Goal: Task Accomplishment & Management: Use online tool/utility

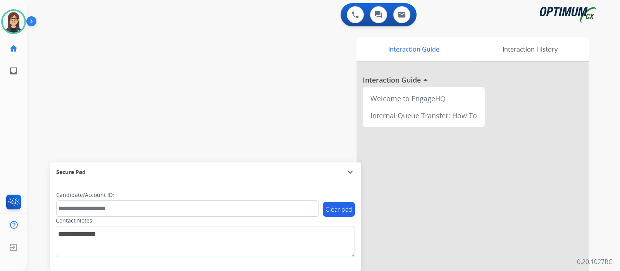
click at [212, 73] on div "swap_horiz Break voice bridge close_fullscreen Connect 3-Way Call merge_type Se…" at bounding box center [314, 189] width 575 height 323
click at [276, 43] on div "Interaction Guide Interaction History Interaction Guide arrow_drop_up Welcome t…" at bounding box center [416, 194] width 348 height 314
click at [261, 51] on div "Interaction Guide Interaction History Interaction Guide arrow_drop_up Welcome t…" at bounding box center [416, 194] width 348 height 314
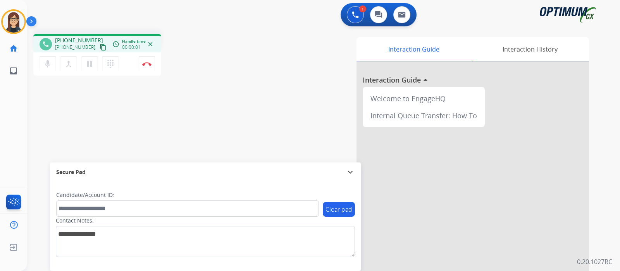
click at [100, 47] on mat-icon "content_copy" at bounding box center [103, 47] width 7 height 7
click at [144, 63] on img at bounding box center [146, 64] width 9 height 4
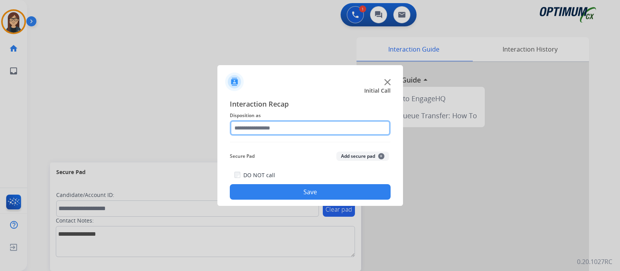
click at [273, 133] on input "text" at bounding box center [310, 128] width 161 height 16
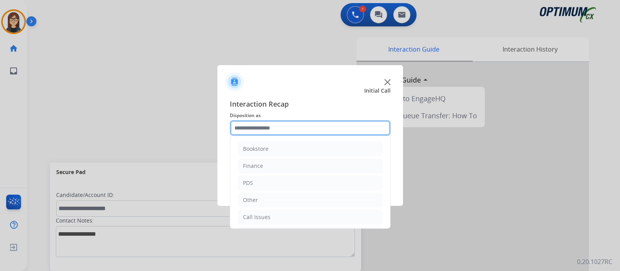
scroll to position [51, 0]
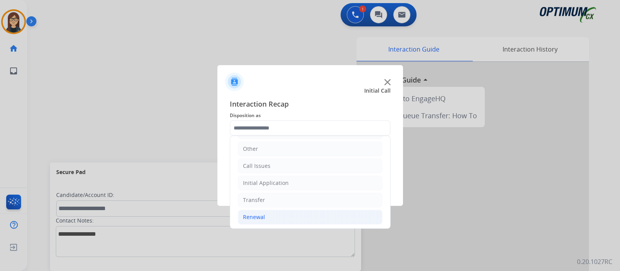
click at [265, 216] on li "Renewal" at bounding box center [310, 217] width 145 height 15
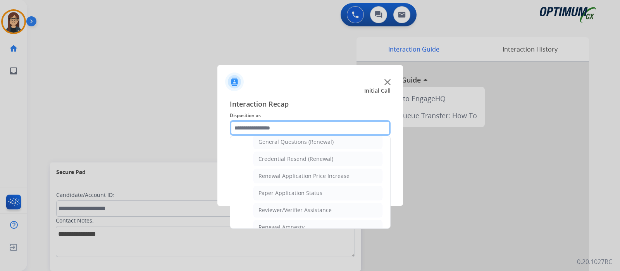
scroll to position [238, 0]
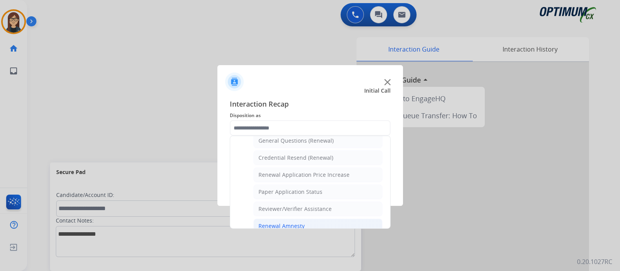
click at [317, 220] on li "Renewal Amnesty" at bounding box center [318, 226] width 129 height 15
type input "**********"
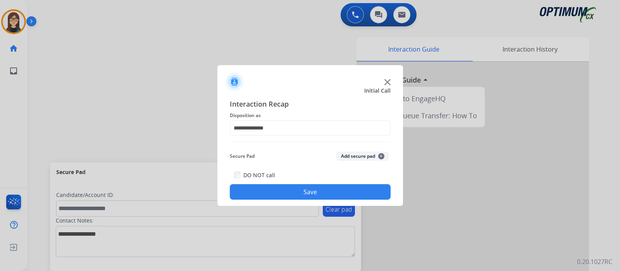
click at [311, 196] on button "Save" at bounding box center [310, 192] width 161 height 16
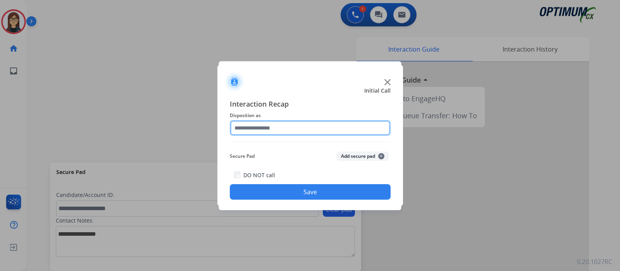
click at [269, 129] on input "text" at bounding box center [310, 128] width 161 height 16
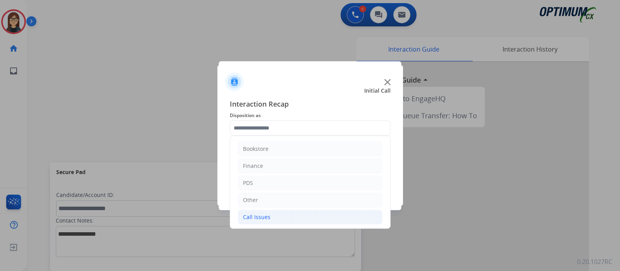
click at [268, 215] on div "Call Issues" at bounding box center [257, 217] width 28 height 8
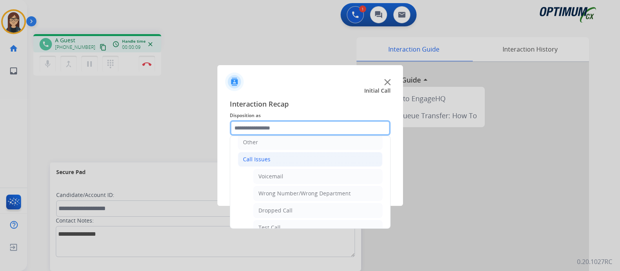
scroll to position [60, 0]
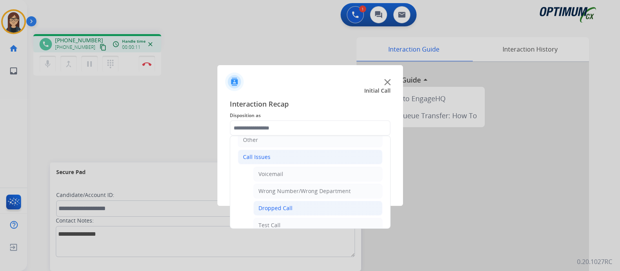
click at [314, 204] on li "Dropped Call" at bounding box center [318, 208] width 129 height 15
type input "**********"
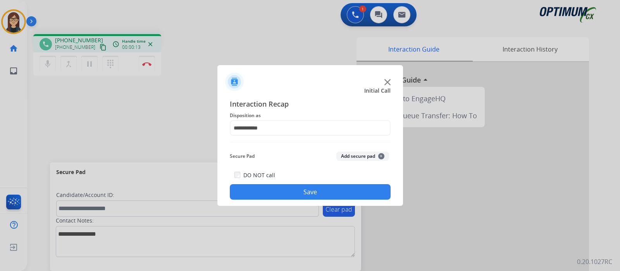
click at [316, 187] on button "Save" at bounding box center [310, 192] width 161 height 16
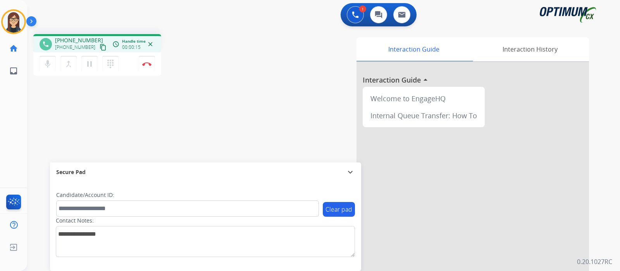
click at [100, 45] on mat-icon "content_copy" at bounding box center [103, 47] width 7 height 7
click at [148, 65] on img at bounding box center [146, 64] width 9 height 4
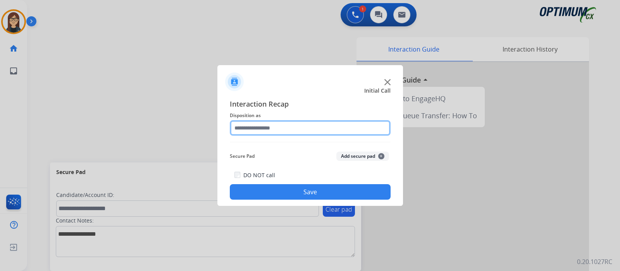
click at [264, 129] on input "text" at bounding box center [310, 128] width 161 height 16
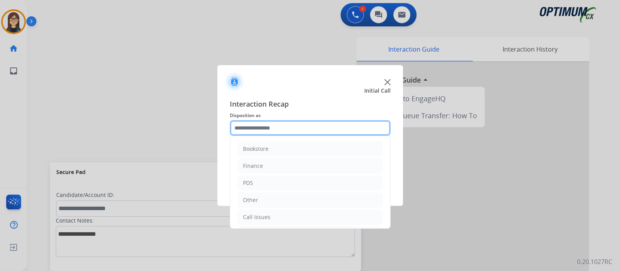
scroll to position [51, 0]
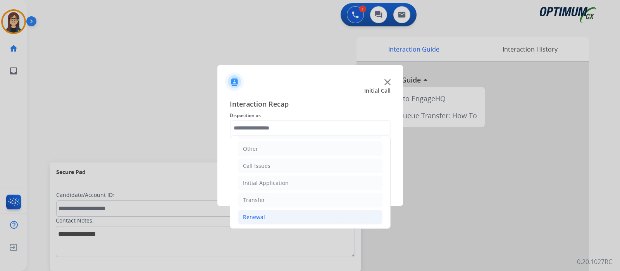
click at [263, 218] on div "Renewal" at bounding box center [254, 217] width 22 height 8
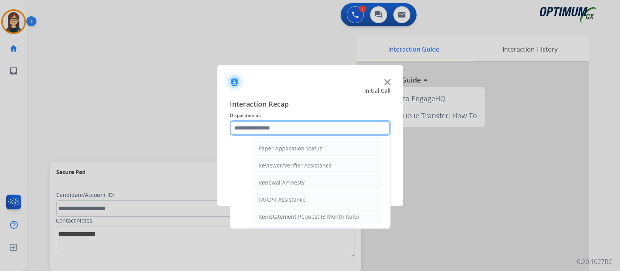
scroll to position [285, 0]
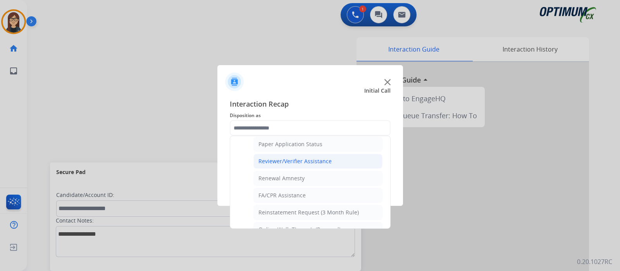
click at [331, 162] on li "Reviewer/Verifier Assistance" at bounding box center [318, 161] width 129 height 15
type input "**********"
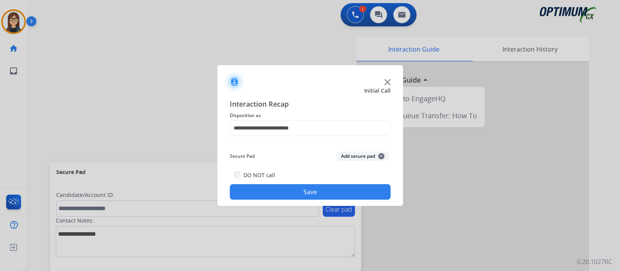
click at [317, 188] on button "Save" at bounding box center [310, 192] width 161 height 16
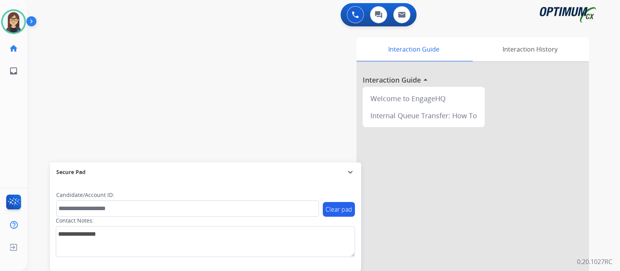
click at [317, 188] on div "Clear pad Candidate/Account ID: Contact Notes:" at bounding box center [205, 226] width 311 height 89
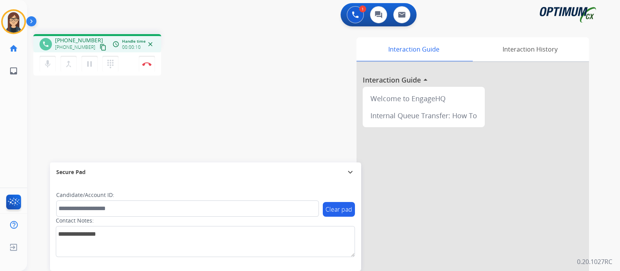
click at [100, 47] on mat-icon "content_copy" at bounding box center [103, 47] width 7 height 7
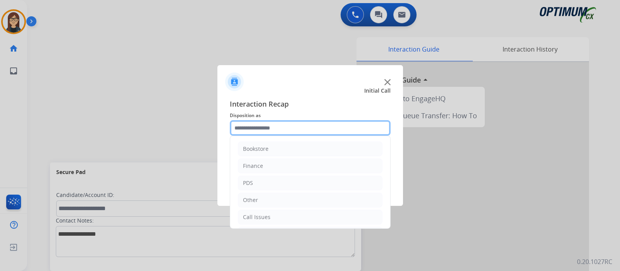
click at [300, 127] on input "text" at bounding box center [310, 128] width 161 height 16
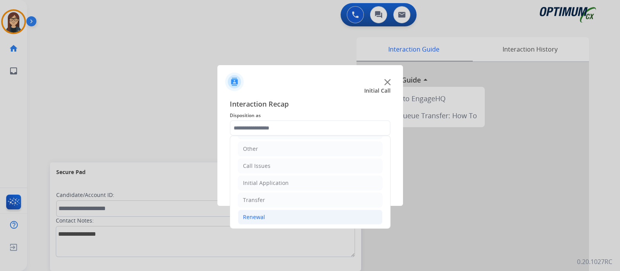
click at [261, 218] on div "Renewal" at bounding box center [254, 217] width 22 height 8
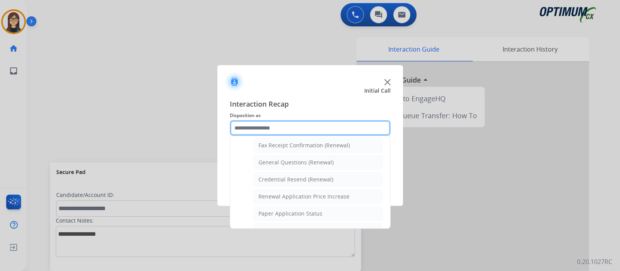
scroll to position [217, 0]
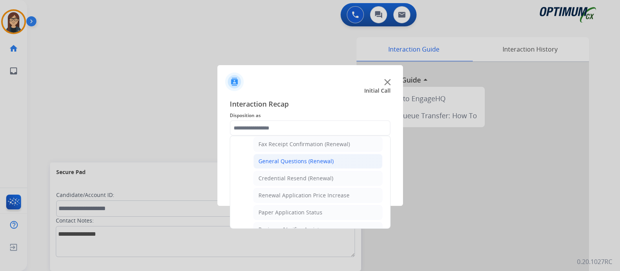
click at [342, 161] on li "General Questions (Renewal)" at bounding box center [318, 161] width 129 height 15
type input "**********"
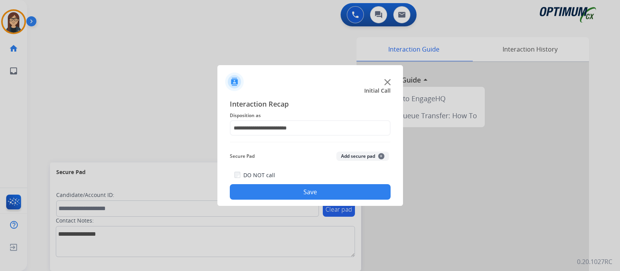
click at [306, 189] on button "Save" at bounding box center [310, 192] width 161 height 16
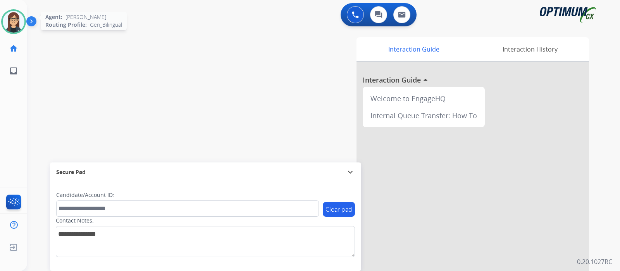
click at [14, 21] on img at bounding box center [14, 22] width 22 height 22
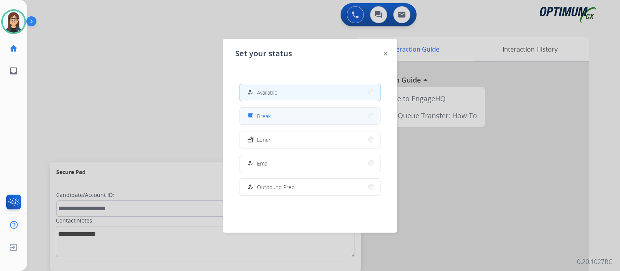
click at [289, 118] on button "free_breakfast Break" at bounding box center [310, 116] width 141 height 17
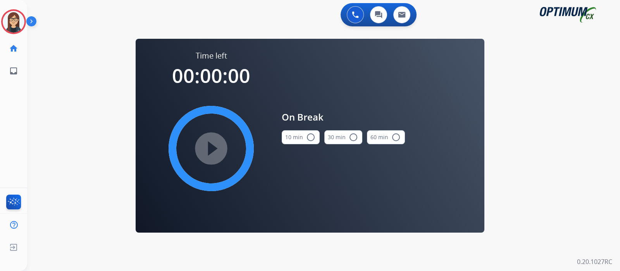
click at [312, 139] on mat-icon "radio_button_unchecked" at bounding box center [310, 137] width 9 height 9
click at [215, 149] on mat-icon "play_circle_filled" at bounding box center [211, 148] width 9 height 9
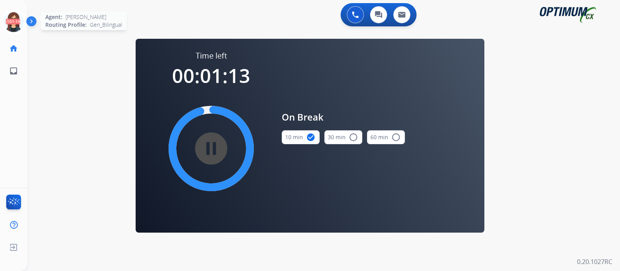
click at [17, 19] on icon at bounding box center [13, 21] width 25 height 25
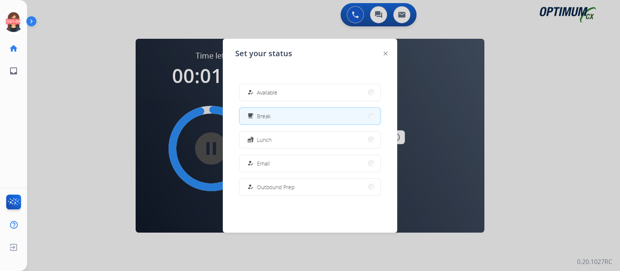
click at [562, 91] on div at bounding box center [310, 135] width 620 height 271
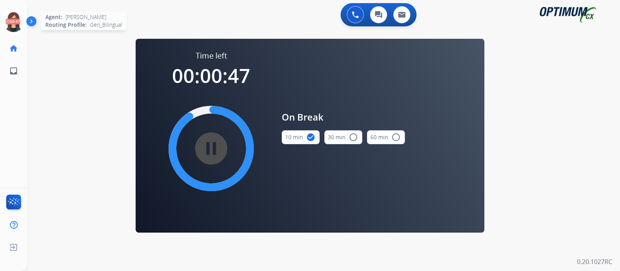
click at [6, 22] on icon at bounding box center [13, 21] width 25 height 25
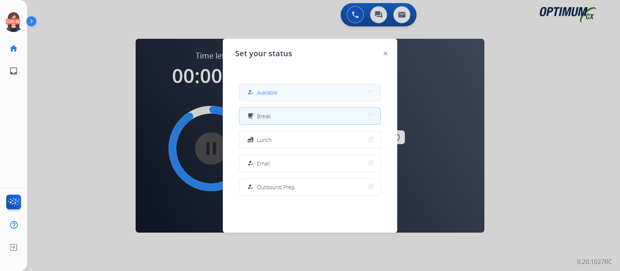
click at [285, 91] on button "how_to_reg Available" at bounding box center [310, 92] width 141 height 17
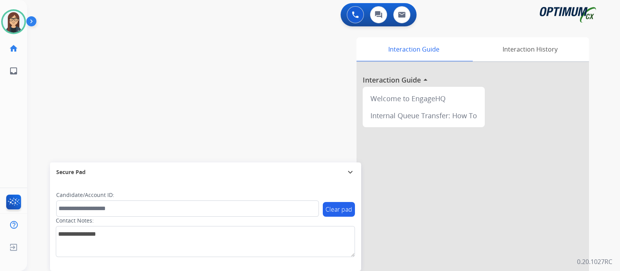
click at [213, 78] on div "swap_horiz Break voice bridge close_fullscreen Connect 3-Way Call merge_type Se…" at bounding box center [314, 189] width 575 height 323
click at [243, 107] on div "Interaction Guide Interaction History Interaction Guide arrow_drop_up Welcome t…" at bounding box center [416, 194] width 348 height 314
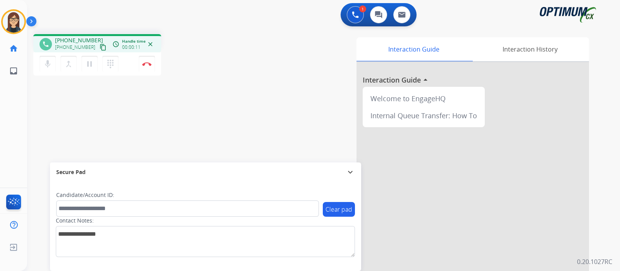
click at [100, 47] on mat-icon "content_copy" at bounding box center [103, 47] width 7 height 7
click at [150, 64] on img at bounding box center [146, 64] width 9 height 4
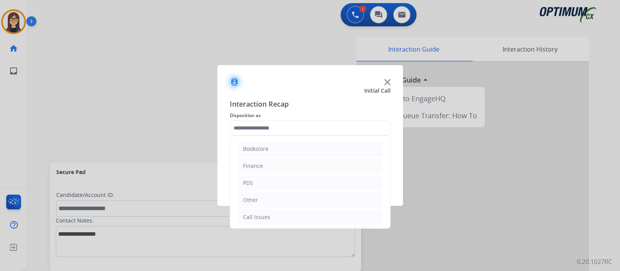
click at [286, 131] on input "text" at bounding box center [310, 128] width 161 height 16
click at [259, 216] on div "Renewal" at bounding box center [254, 217] width 22 height 8
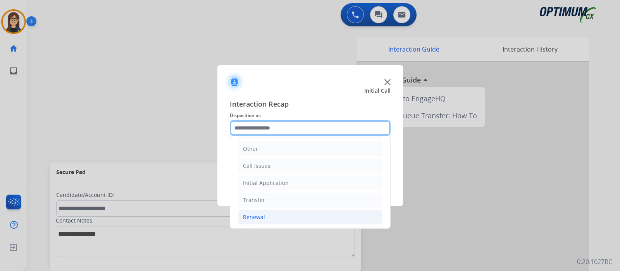
scroll to position [224, 0]
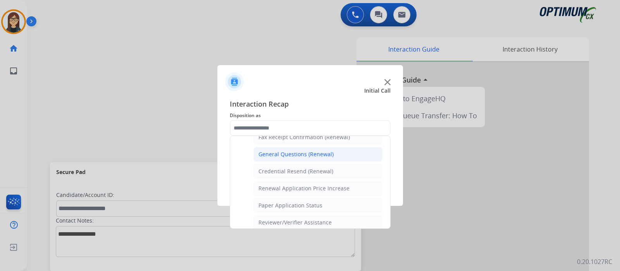
click at [323, 154] on div "General Questions (Renewal)" at bounding box center [296, 154] width 75 height 8
type input "**********"
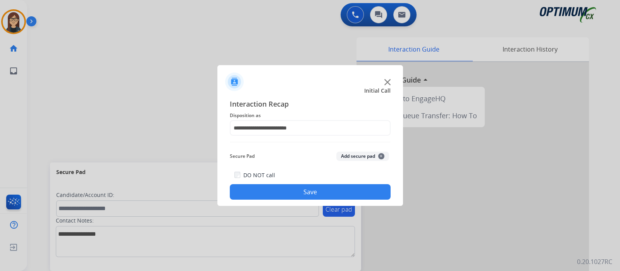
click at [320, 188] on button "Save" at bounding box center [310, 192] width 161 height 16
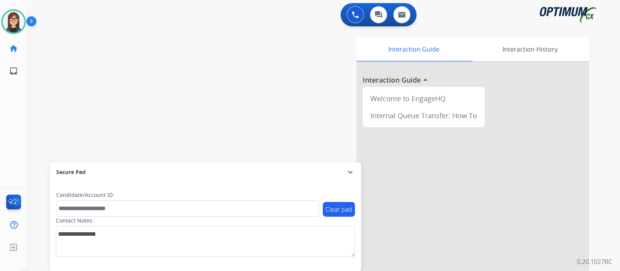
click at [235, 79] on div "swap_horiz Break voice bridge close_fullscreen Connect 3-Way Call merge_type Se…" at bounding box center [314, 189] width 575 height 323
click at [180, 95] on div "swap_horiz Break voice bridge close_fullscreen Connect 3-Way Call merge_type Se…" at bounding box center [314, 189] width 575 height 323
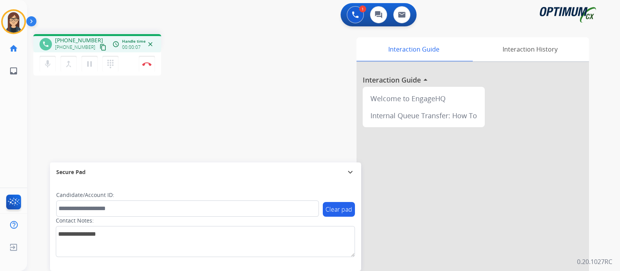
click at [100, 48] on mat-icon "content_copy" at bounding box center [103, 47] width 7 height 7
click at [258, 71] on div "Interaction Guide Interaction History Interaction Guide arrow_drop_up Welcome t…" at bounding box center [416, 194] width 348 height 314
click at [148, 62] on img at bounding box center [146, 64] width 9 height 4
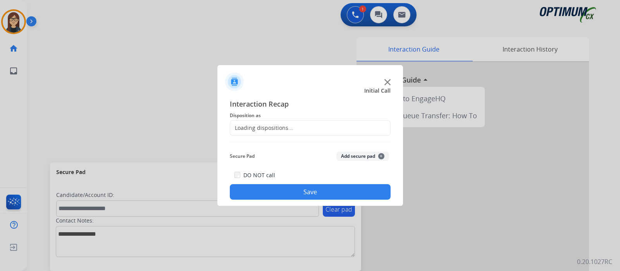
click at [281, 127] on div "Loading dispositions..." at bounding box center [261, 128] width 63 height 8
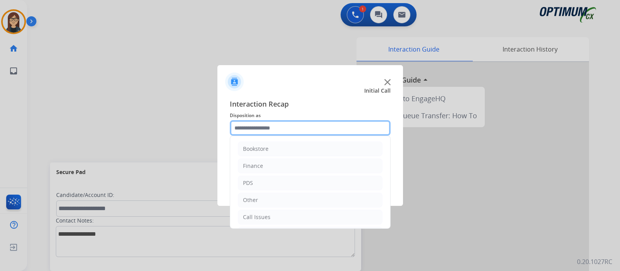
click at [386, 131] on input "text" at bounding box center [310, 128] width 161 height 16
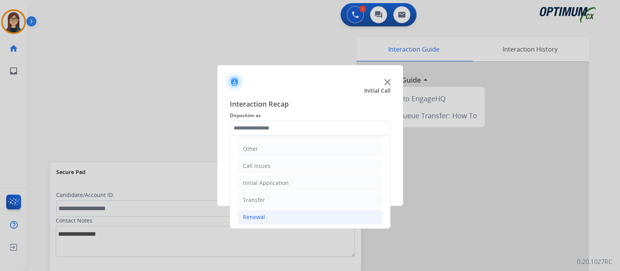
click at [260, 210] on li "Renewal" at bounding box center [310, 217] width 145 height 15
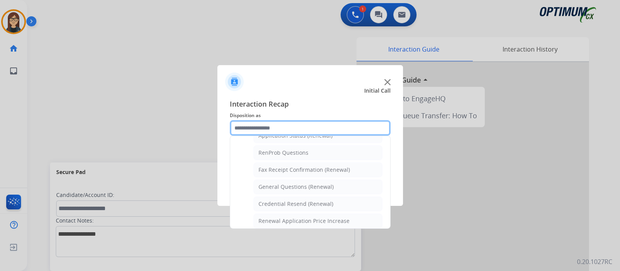
scroll to position [193, 0]
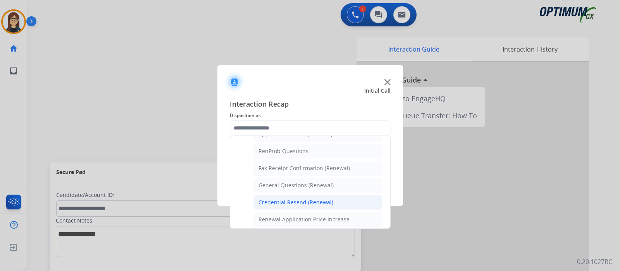
click at [305, 199] on div "Credential Resend (Renewal)" at bounding box center [296, 203] width 75 height 8
type input "**********"
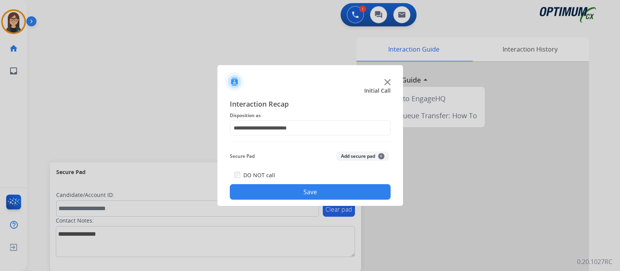
click at [304, 194] on button "Save" at bounding box center [310, 192] width 161 height 16
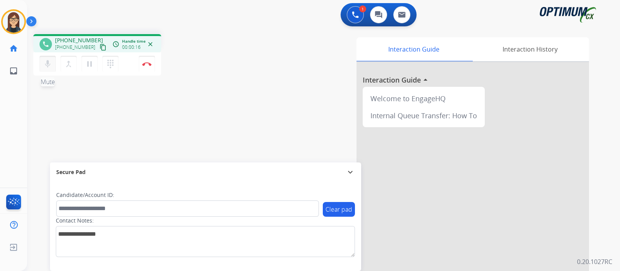
click at [53, 70] on button "mic Mute" at bounding box center [48, 64] width 16 height 16
click at [53, 70] on button "mic_off Mute" at bounding box center [48, 64] width 16 height 16
click at [53, 70] on button "mic Mute" at bounding box center [48, 64] width 16 height 16
click at [100, 46] on mat-icon "content_copy" at bounding box center [103, 47] width 7 height 7
click at [52, 65] on mat-icon "mic_off" at bounding box center [47, 63] width 9 height 9
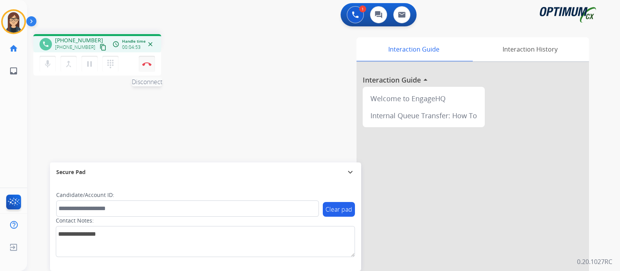
click at [145, 63] on img at bounding box center [146, 64] width 9 height 4
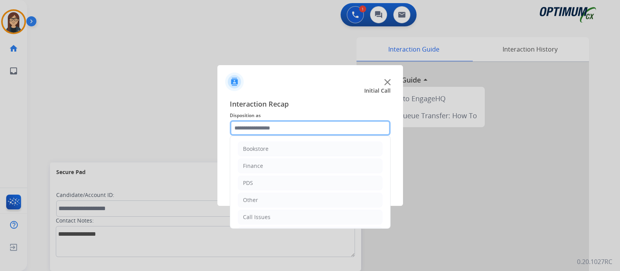
click at [271, 126] on input "text" at bounding box center [310, 128] width 161 height 16
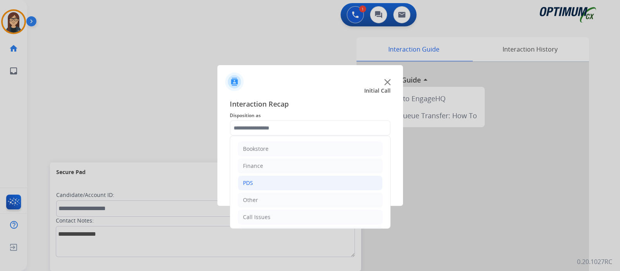
click at [258, 183] on li "PDS" at bounding box center [310, 183] width 145 height 15
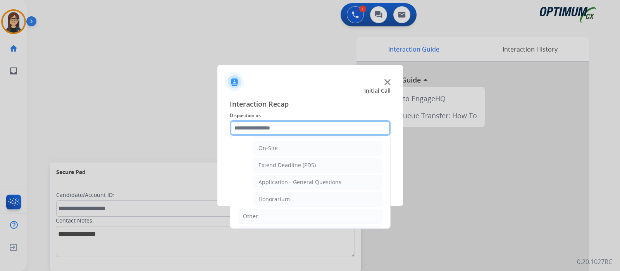
scroll to position [211, 0]
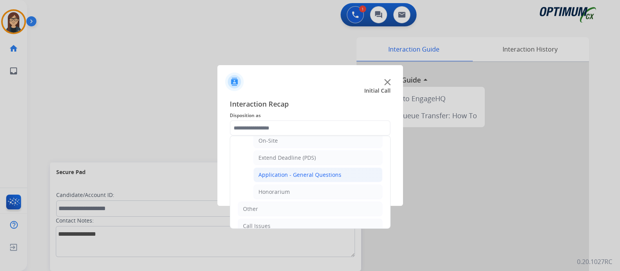
click at [301, 171] on div "Application - General Questions" at bounding box center [300, 175] width 83 height 8
type input "**********"
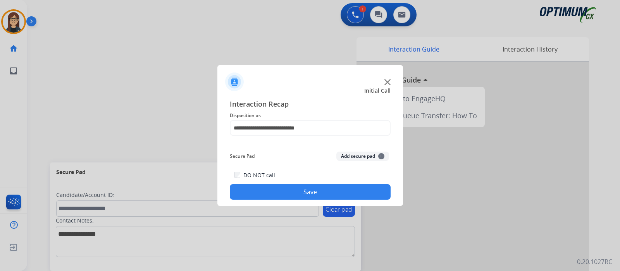
click at [298, 193] on button "Save" at bounding box center [310, 192] width 161 height 16
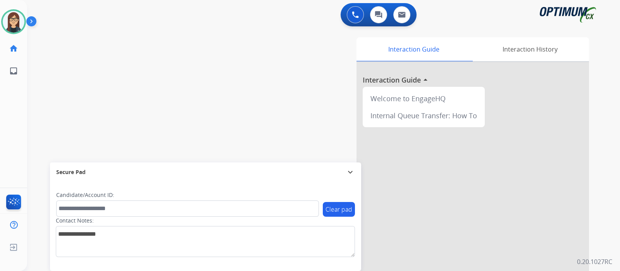
click at [254, 73] on div "Interaction Guide Interaction History Interaction Guide arrow_drop_up Welcome t…" at bounding box center [416, 194] width 348 height 314
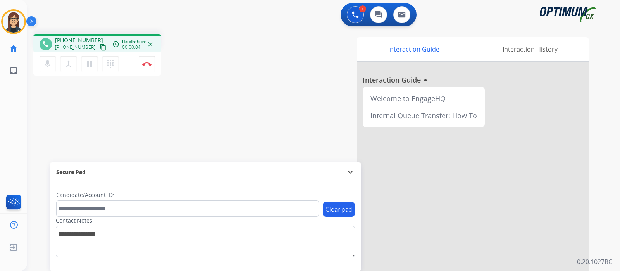
click at [100, 50] on mat-icon "content_copy" at bounding box center [103, 47] width 7 height 7
click at [148, 66] on img at bounding box center [146, 64] width 9 height 4
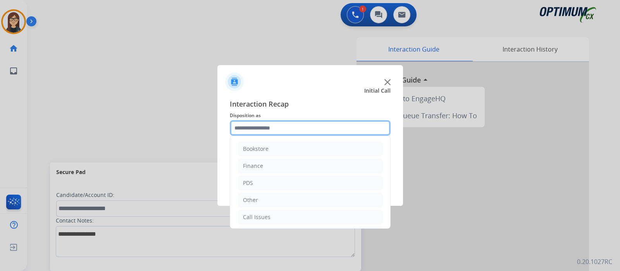
click at [242, 125] on input "text" at bounding box center [310, 128] width 161 height 16
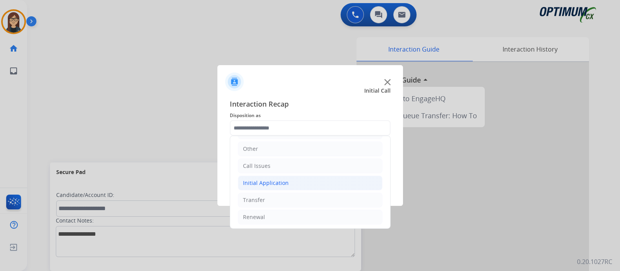
click at [264, 181] on div "Initial Application" at bounding box center [266, 183] width 46 height 8
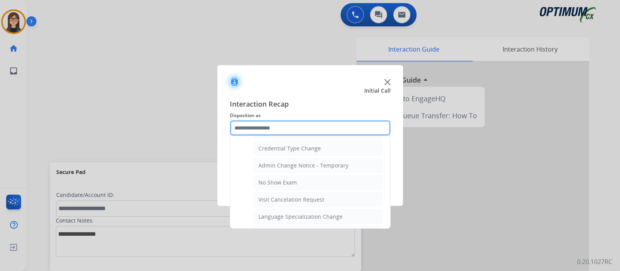
scroll to position [465, 0]
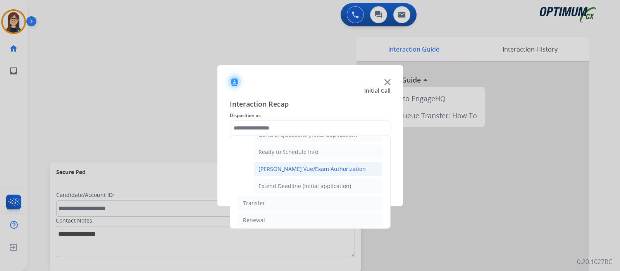
click at [343, 166] on li "[PERSON_NAME] Vue/Exam Authorization" at bounding box center [318, 169] width 129 height 15
type input "**********"
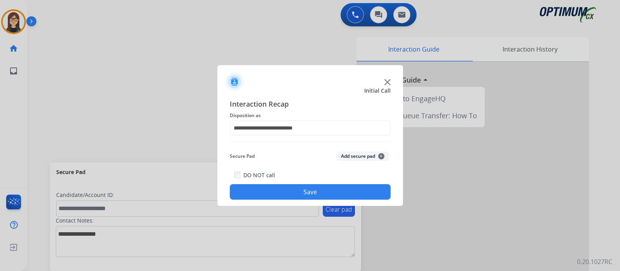
click at [325, 187] on button "Save" at bounding box center [310, 192] width 161 height 16
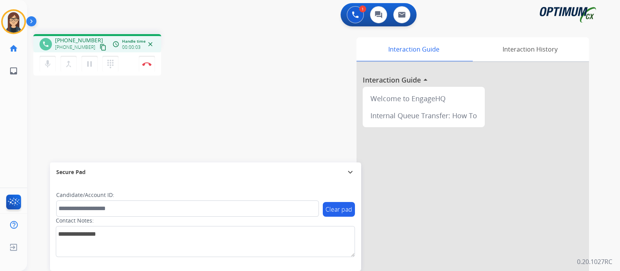
click at [100, 46] on mat-icon "content_copy" at bounding box center [103, 47] width 7 height 7
click at [147, 62] on img at bounding box center [146, 64] width 9 height 4
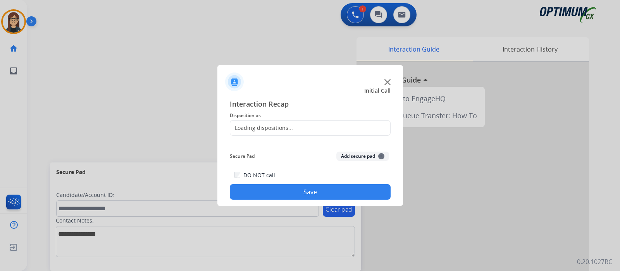
click at [256, 126] on div "Loading dispositions..." at bounding box center [261, 128] width 63 height 8
click at [335, 143] on div "Interaction Recap Disposition as Loading dispositions... Secure Pad Add secure …" at bounding box center [310, 148] width 161 height 101
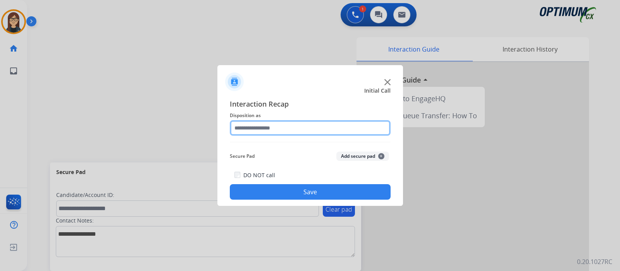
click at [340, 134] on div "Interaction Recap Disposition as Secure Pad Add secure pad + DO NOT call Save" at bounding box center [310, 148] width 161 height 101
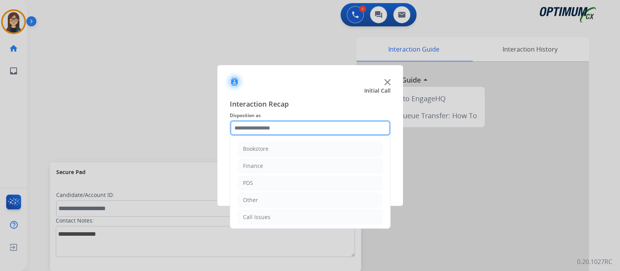
scroll to position [51, 0]
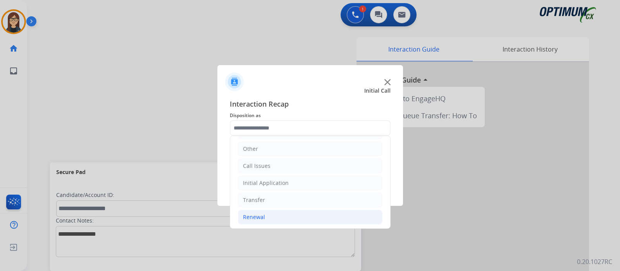
click at [263, 213] on div "Renewal" at bounding box center [254, 217] width 22 height 8
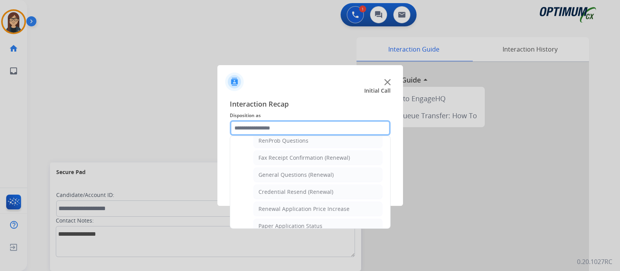
scroll to position [202, 0]
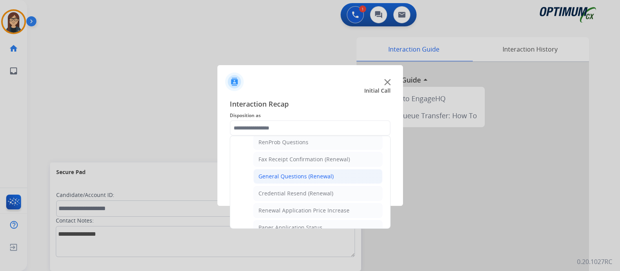
click at [309, 174] on div "General Questions (Renewal)" at bounding box center [296, 177] width 75 height 8
type input "**********"
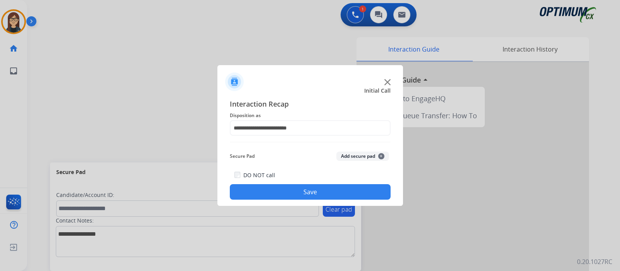
click at [308, 192] on button "Save" at bounding box center [310, 192] width 161 height 16
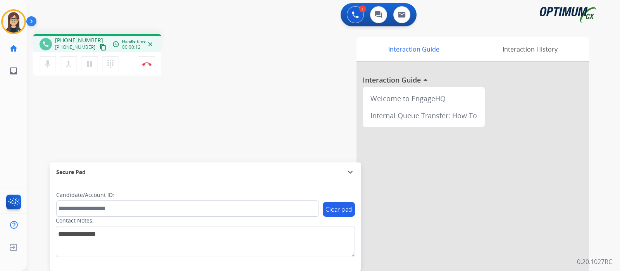
click at [100, 45] on mat-icon "content_copy" at bounding box center [103, 47] width 7 height 7
click at [50, 63] on mat-icon "mic" at bounding box center [47, 63] width 9 height 9
click at [44, 65] on mat-icon "mic_off" at bounding box center [47, 63] width 9 height 9
click at [188, 146] on div "phone [PHONE_NUMBER] [PHONE_NUMBER] content_copy access_time Call metrics Queue…" at bounding box center [314, 189] width 575 height 323
click at [145, 66] on img at bounding box center [146, 64] width 9 height 4
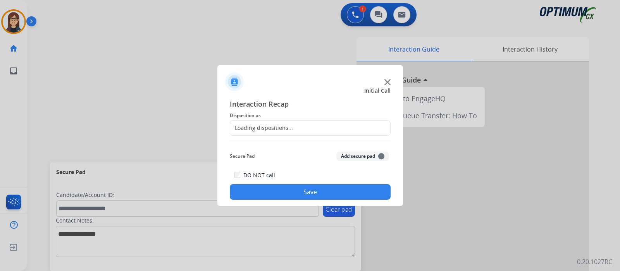
click at [254, 133] on div "Loading dispositions..." at bounding box center [310, 128] width 161 height 16
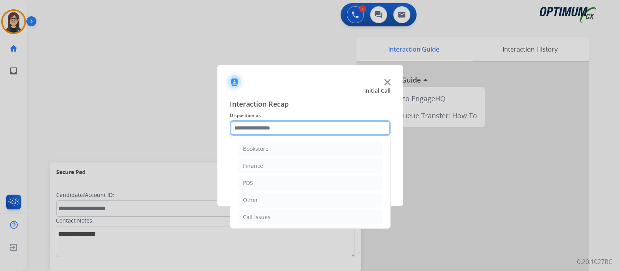
click at [271, 130] on input "text" at bounding box center [310, 128] width 161 height 16
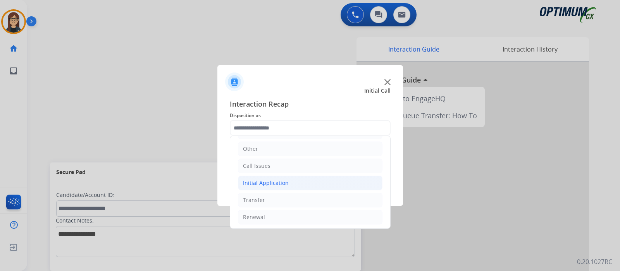
click at [294, 181] on li "Initial Application" at bounding box center [310, 183] width 145 height 15
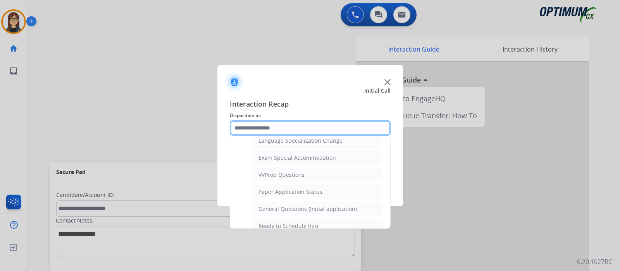
scroll to position [405, 0]
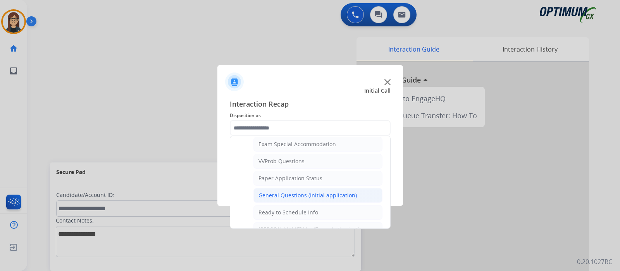
click at [341, 192] on div "General Questions (Initial application)" at bounding box center [308, 196] width 98 height 8
type input "**********"
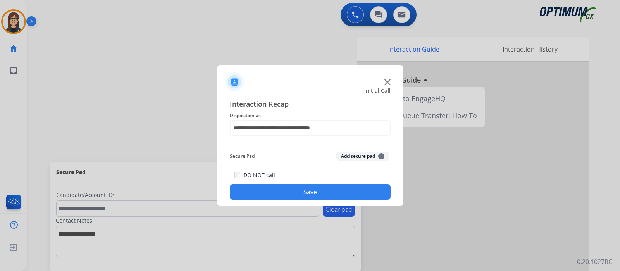
click at [325, 192] on button "Save" at bounding box center [310, 192] width 161 height 16
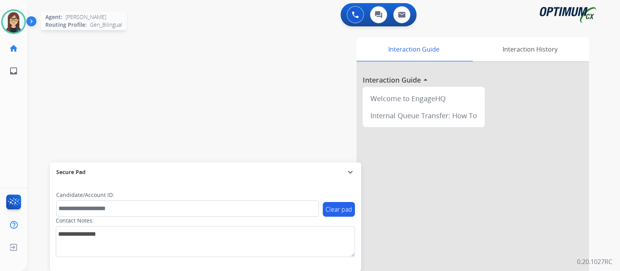
click at [1, 10] on div "Agent: [PERSON_NAME] Profile: Gen_Bilingual" at bounding box center [13, 21] width 25 height 25
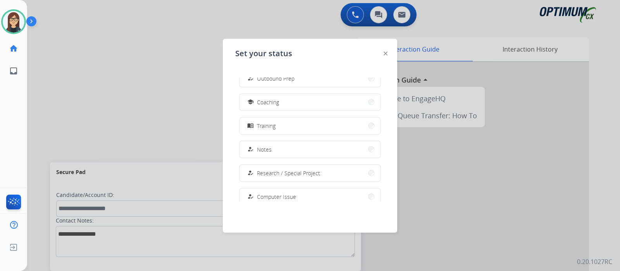
scroll to position [193, 0]
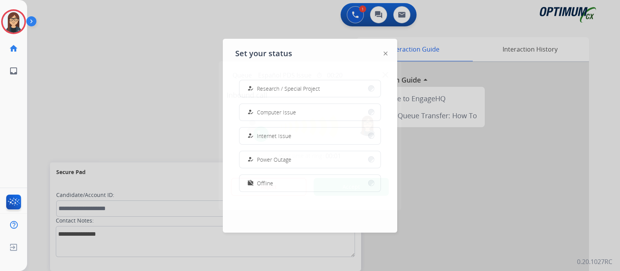
click at [359, 49] on div at bounding box center [310, 135] width 620 height 271
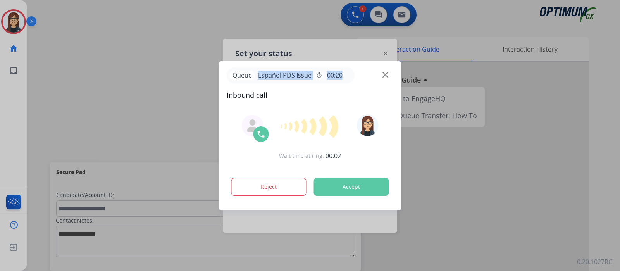
drag, startPoint x: 362, startPoint y: 74, endPoint x: 253, endPoint y: 75, distance: 108.6
click at [253, 75] on div "Queue Español PDS Issue timer 00:20" at bounding box center [310, 75] width 167 height 16
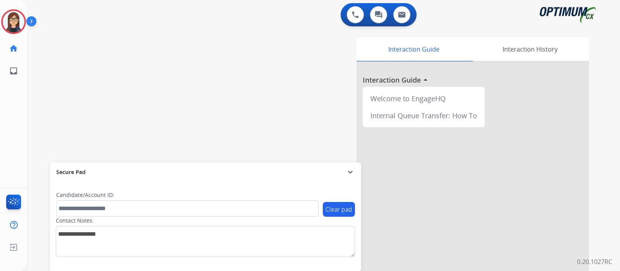
click at [33, 22] on img at bounding box center [32, 23] width 13 height 15
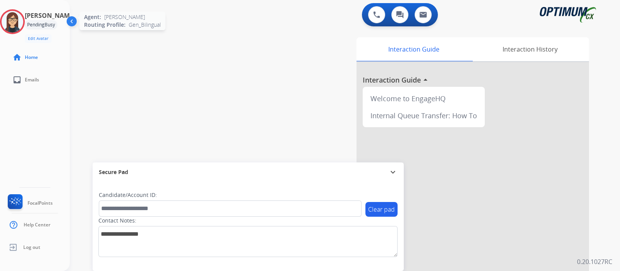
click at [17, 26] on img at bounding box center [13, 22] width 22 height 22
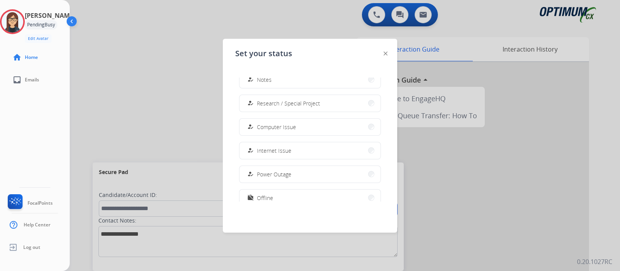
scroll to position [193, 0]
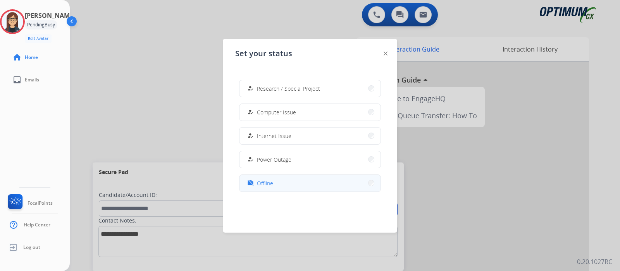
click at [303, 183] on button "work_off Offline" at bounding box center [310, 183] width 141 height 17
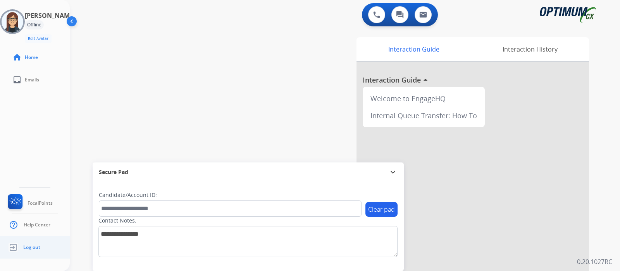
click at [24, 247] on span "Log out" at bounding box center [31, 247] width 17 height 6
